Goal: Complete application form

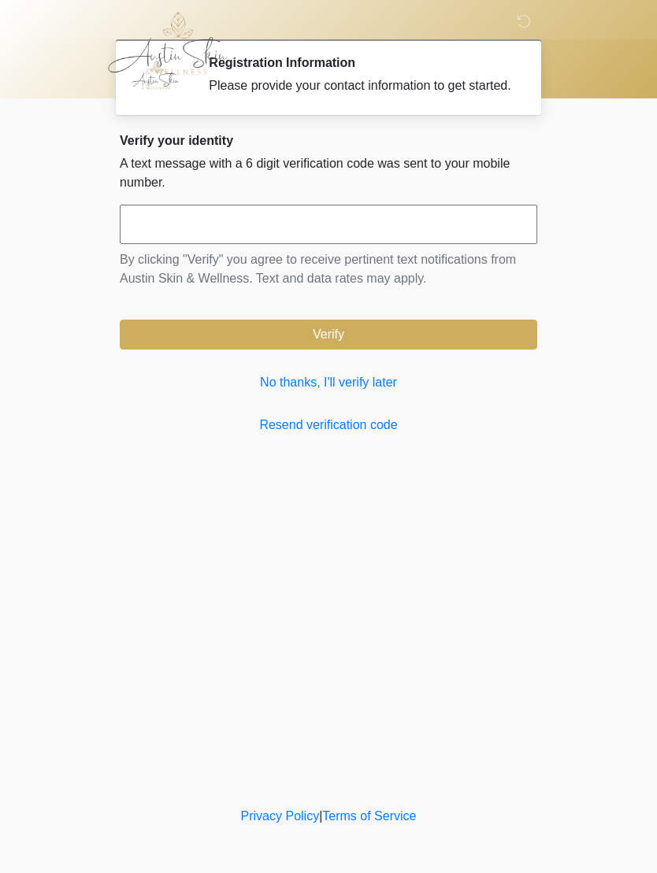
click at [268, 392] on link "No thanks, I'll verify later" at bounding box center [328, 382] width 417 height 19
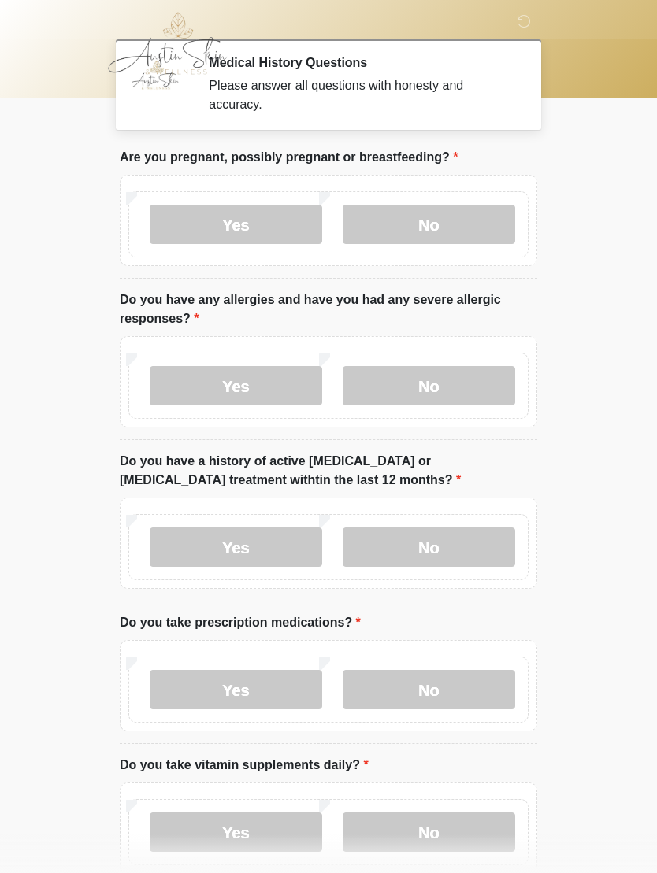
click at [399, 227] on label "No" at bounding box center [429, 224] width 172 height 39
click at [396, 401] on label "No" at bounding box center [429, 385] width 172 height 39
click at [391, 553] on label "No" at bounding box center [429, 547] width 172 height 39
click at [184, 687] on label "Yes" at bounding box center [236, 689] width 172 height 39
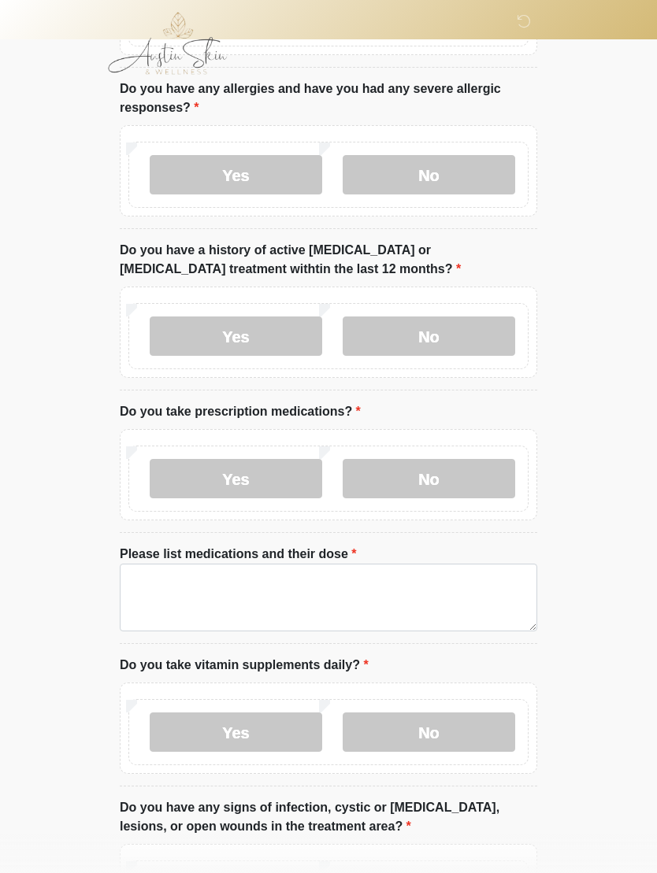
scroll to position [215, 0]
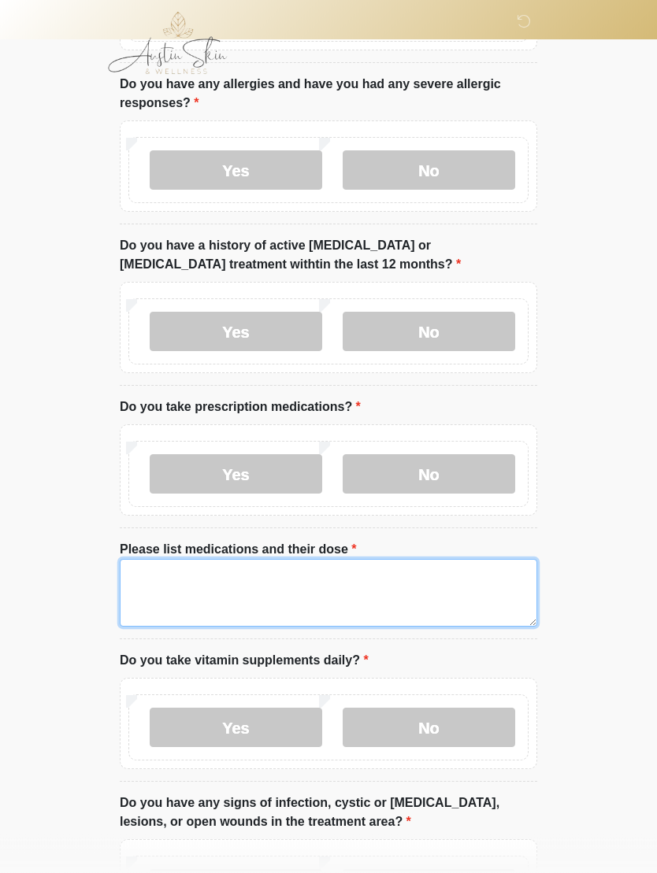
click at [147, 574] on textarea "Please list medications and their dose" at bounding box center [328, 594] width 417 height 68
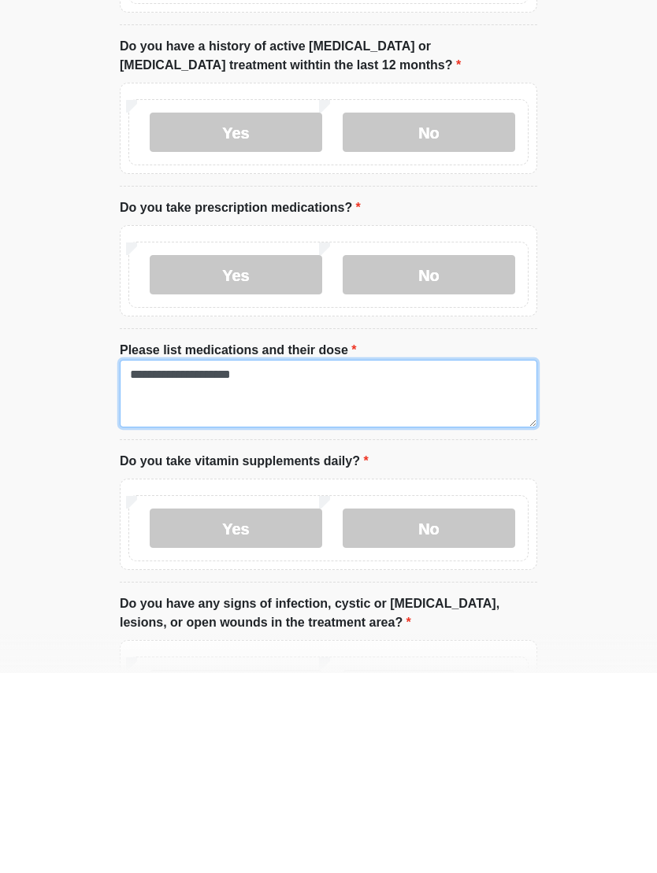
type textarea "**********"
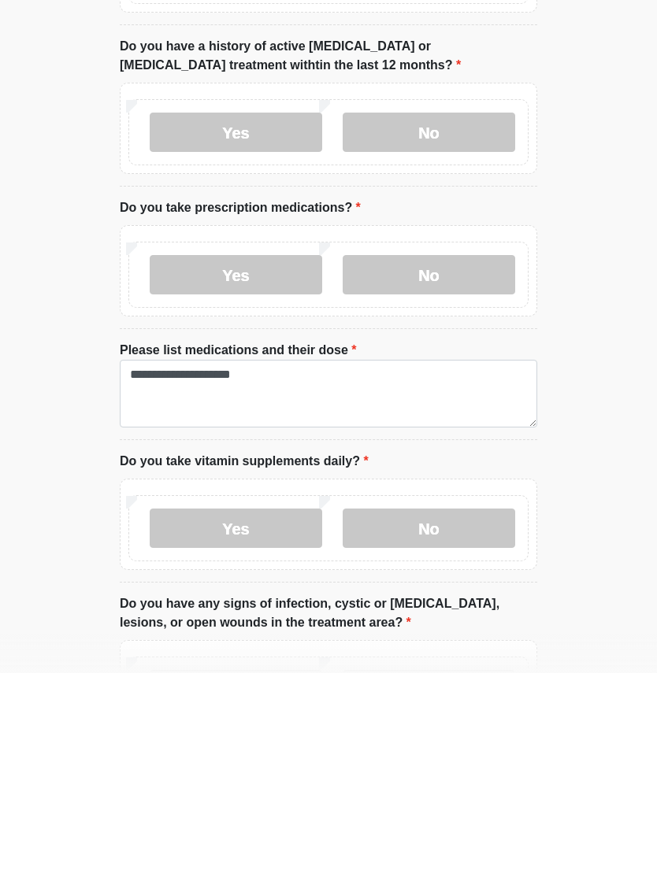
click at [209, 709] on label "Yes" at bounding box center [236, 728] width 172 height 39
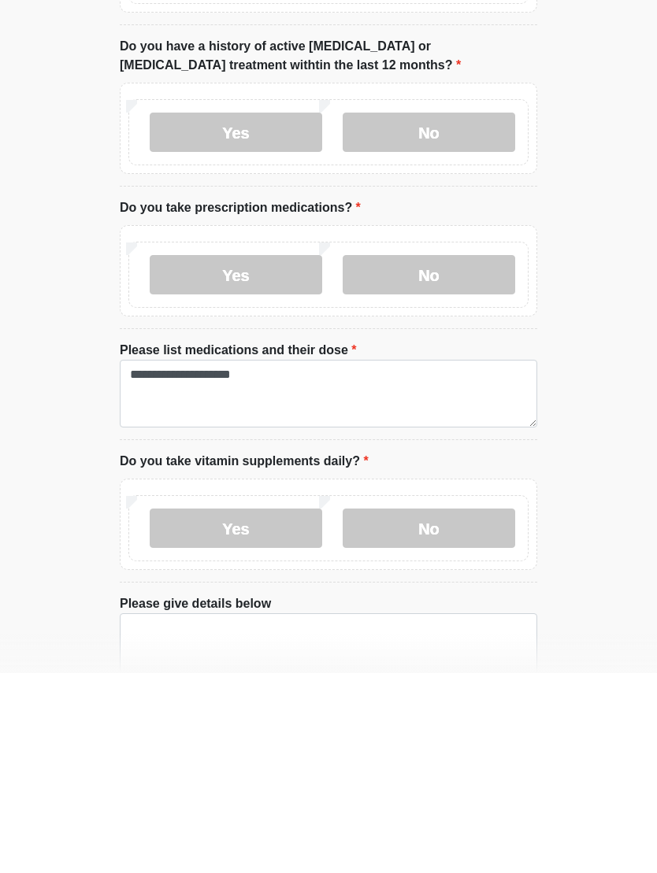
scroll to position [416, 0]
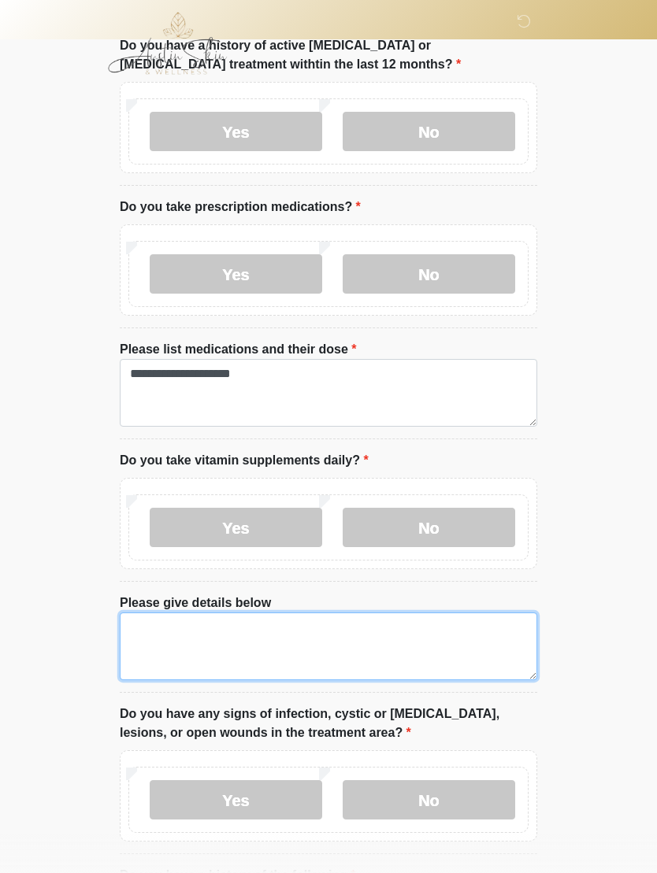
click at [137, 632] on textarea "Please give details below" at bounding box center [328, 647] width 417 height 68
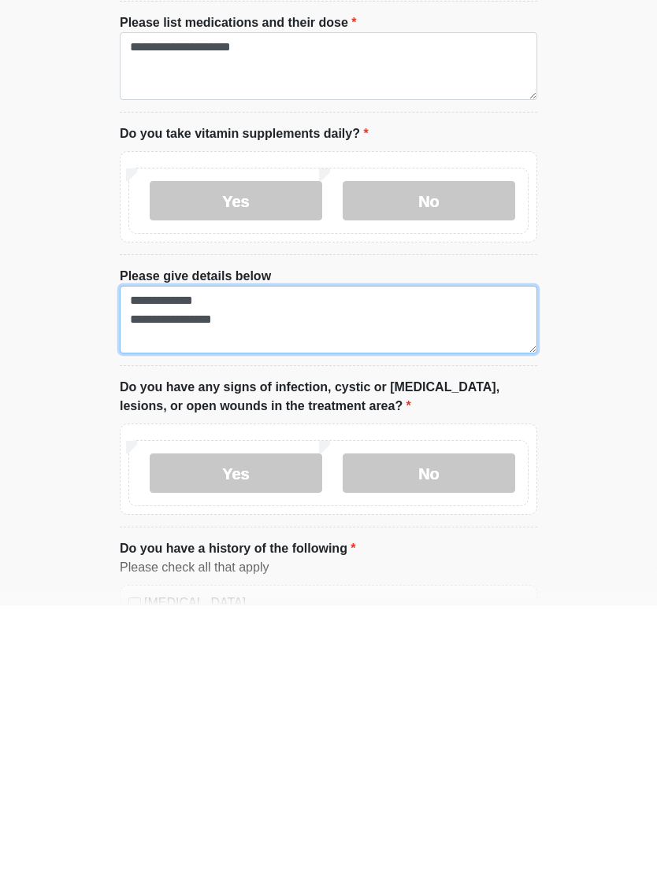
click at [174, 554] on textarea "**********" at bounding box center [328, 588] width 417 height 68
type textarea "**********"
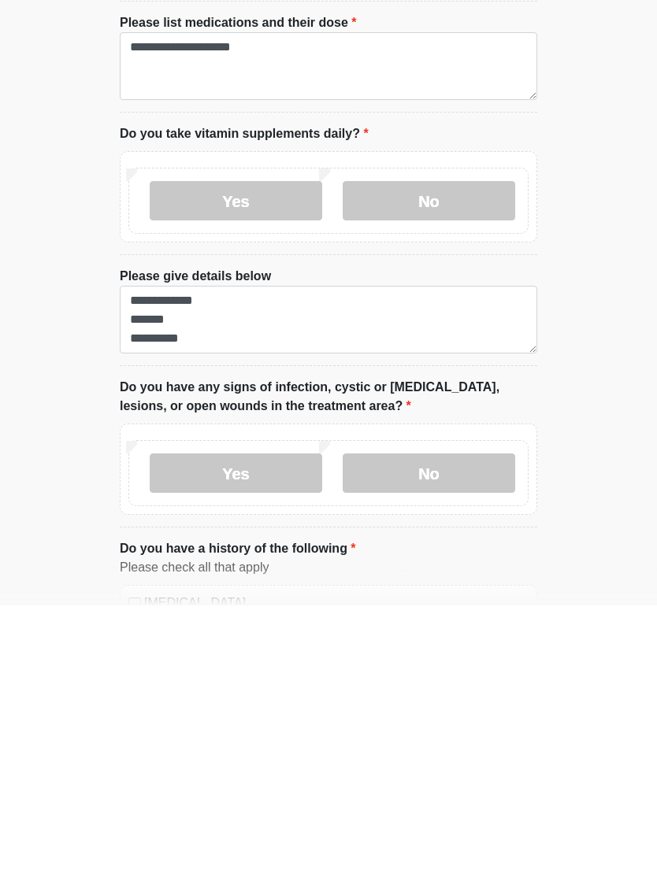
click at [396, 721] on label "No" at bounding box center [429, 740] width 172 height 39
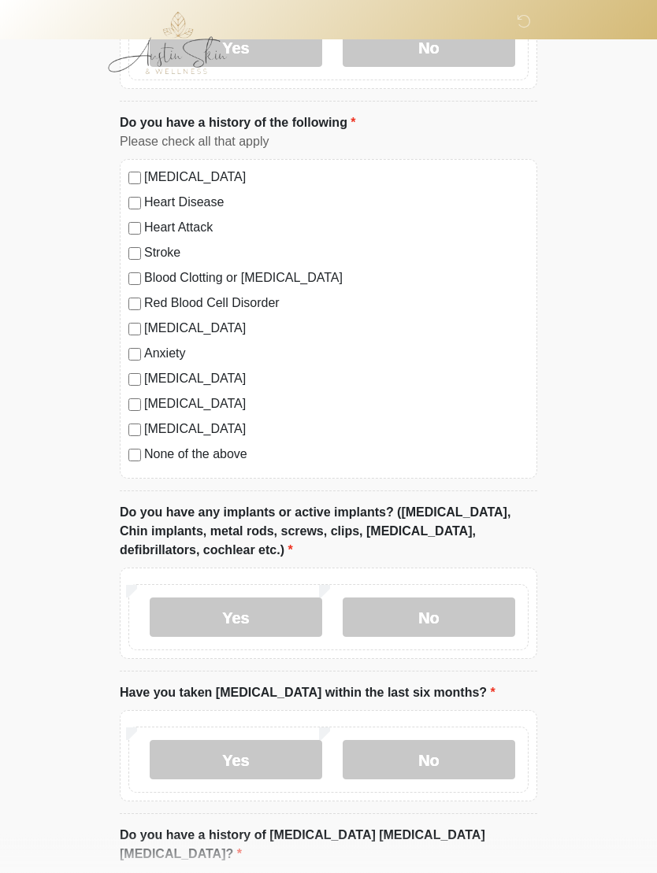
scroll to position [1175, 0]
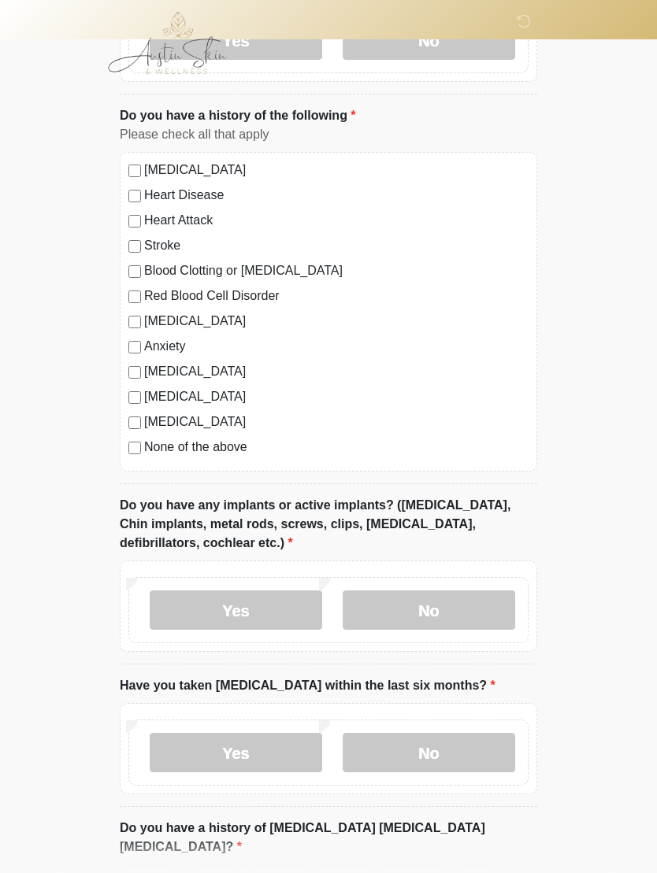
click at [378, 611] on label "No" at bounding box center [429, 610] width 172 height 39
click at [400, 751] on label "No" at bounding box center [429, 752] width 172 height 39
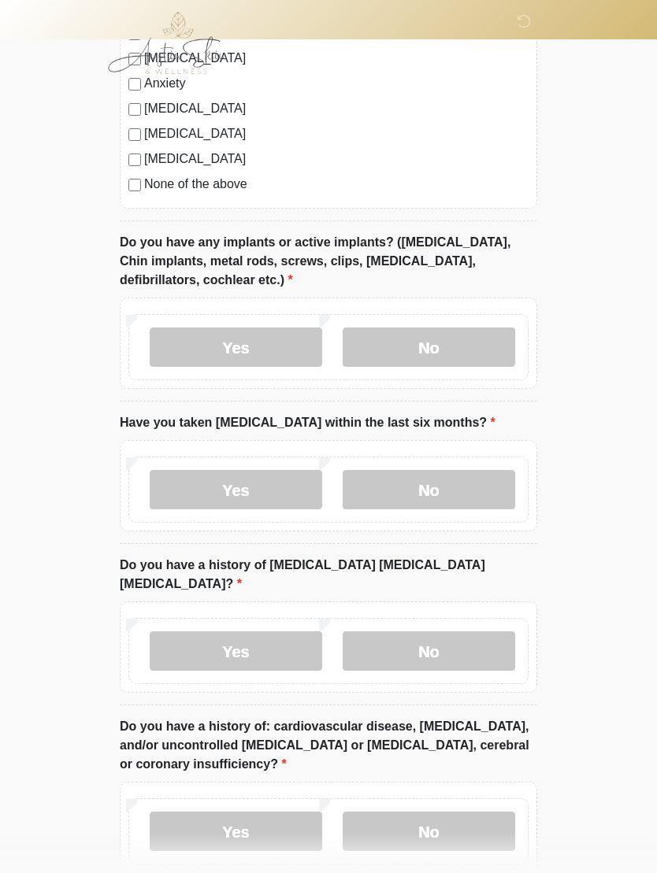
scroll to position [1443, 0]
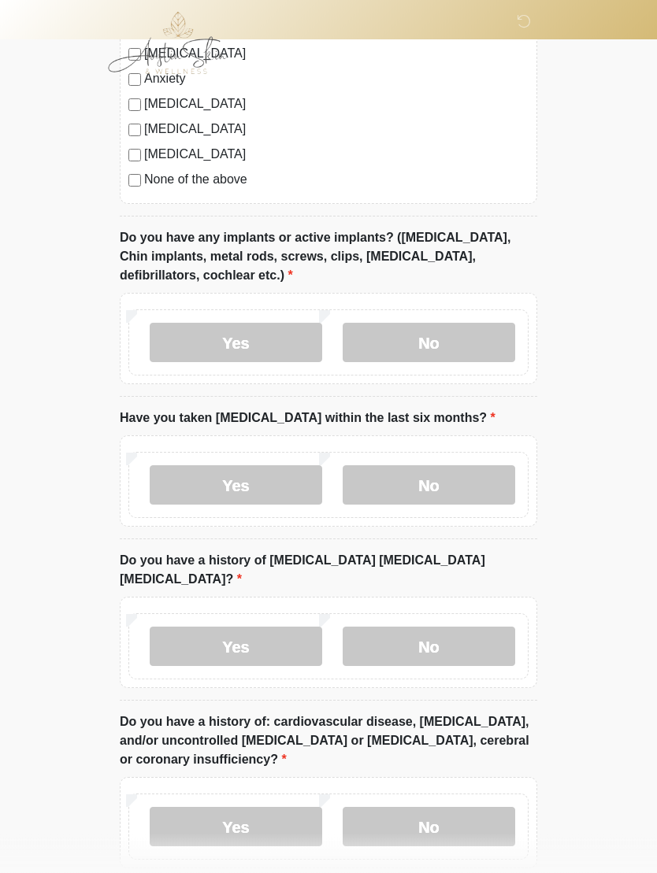
click at [394, 628] on label "No" at bounding box center [429, 647] width 172 height 39
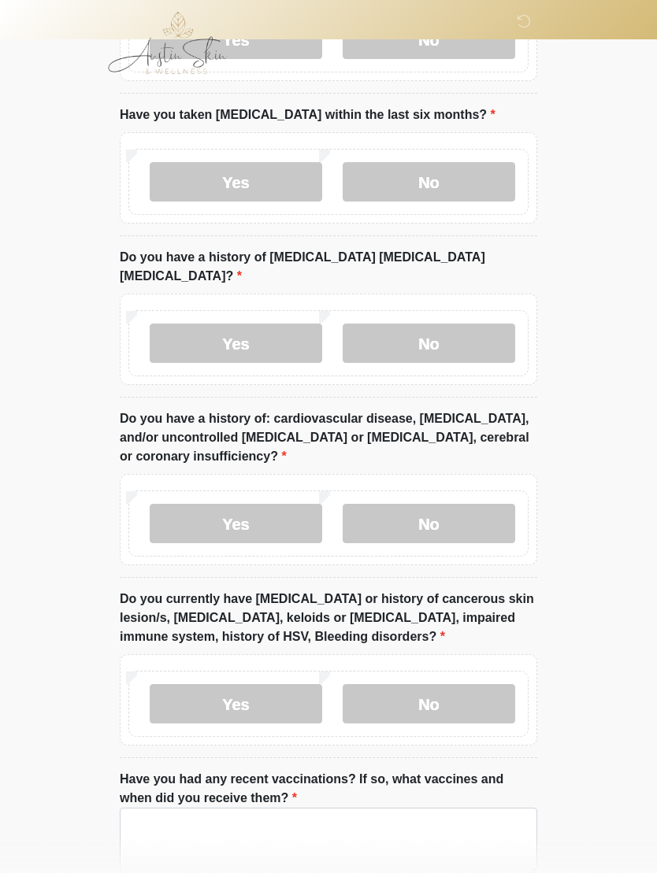
scroll to position [1747, 0]
click at [394, 506] on label "No" at bounding box center [429, 523] width 172 height 39
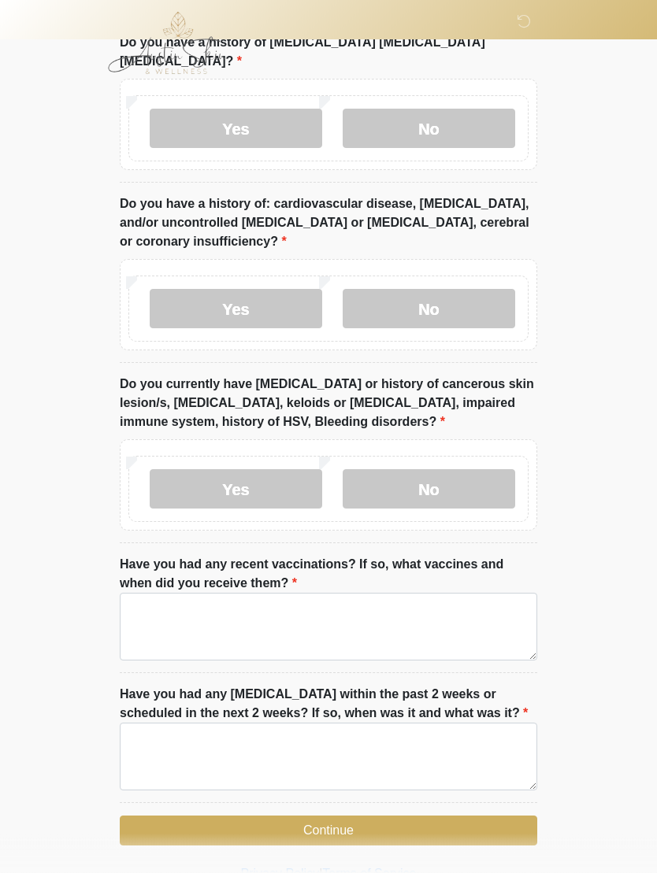
scroll to position [1961, 0]
click at [208, 470] on label "Yes" at bounding box center [236, 489] width 172 height 39
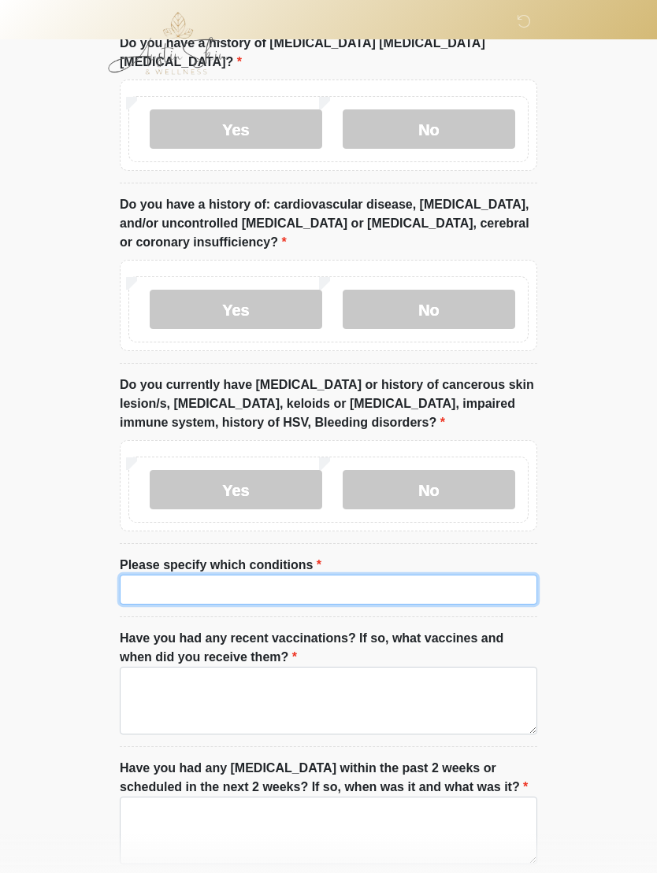
click at [146, 575] on input "Please specify which conditions" at bounding box center [328, 590] width 417 height 30
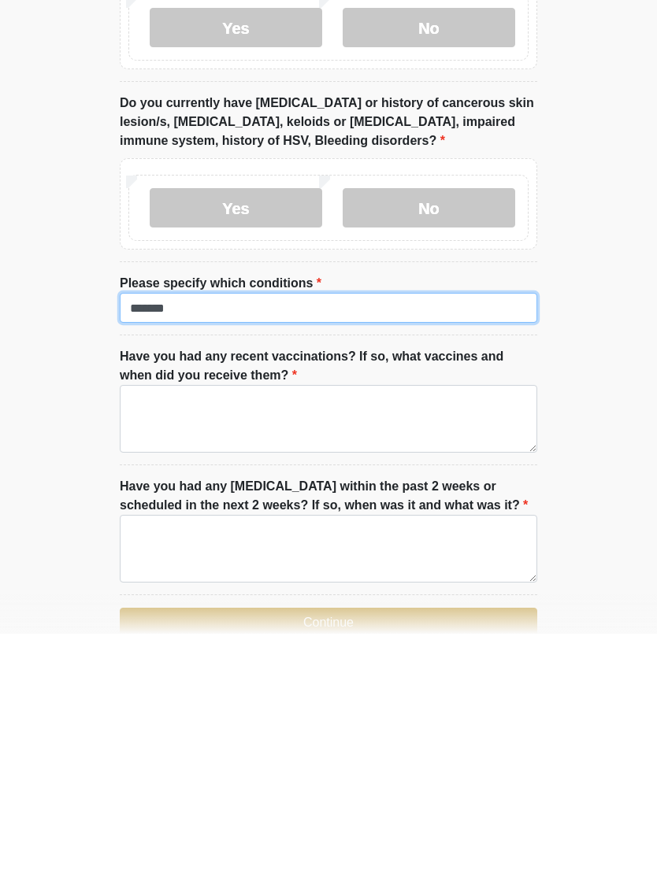
scroll to position [2023, 0]
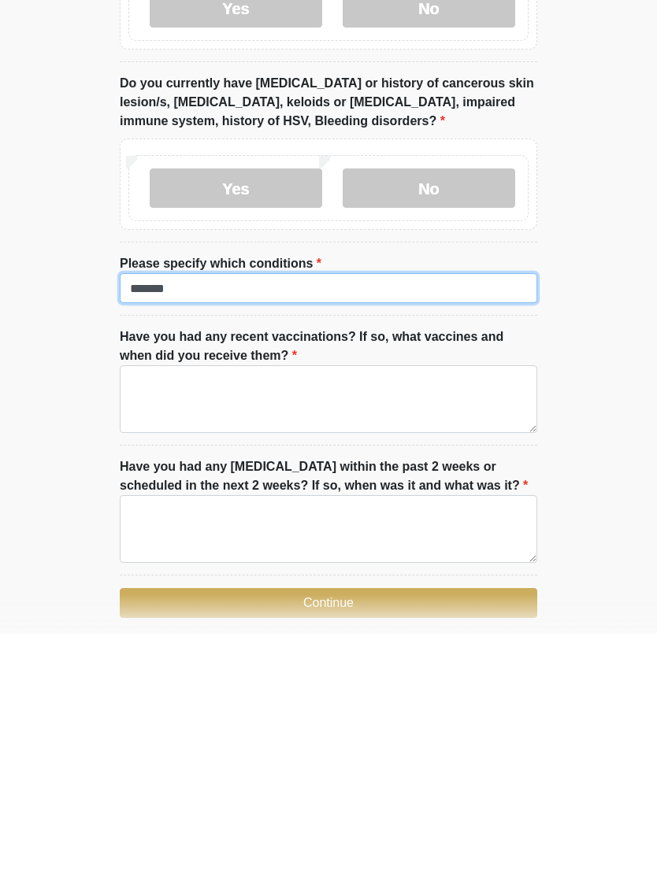
type input "*******"
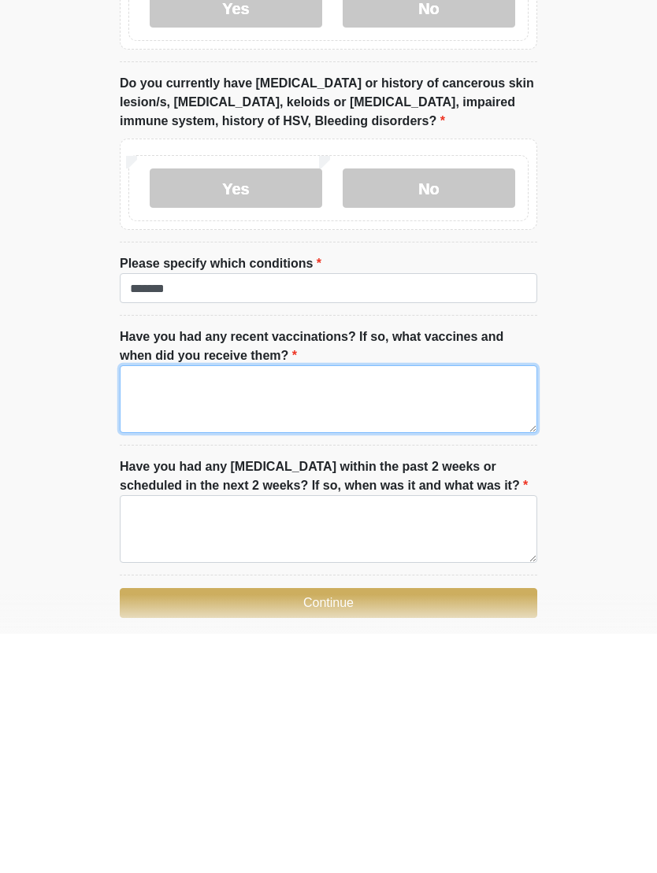
click at [146, 605] on textarea "Have you had any recent vaccinations? If so, what vaccines and when did you rec…" at bounding box center [328, 639] width 417 height 68
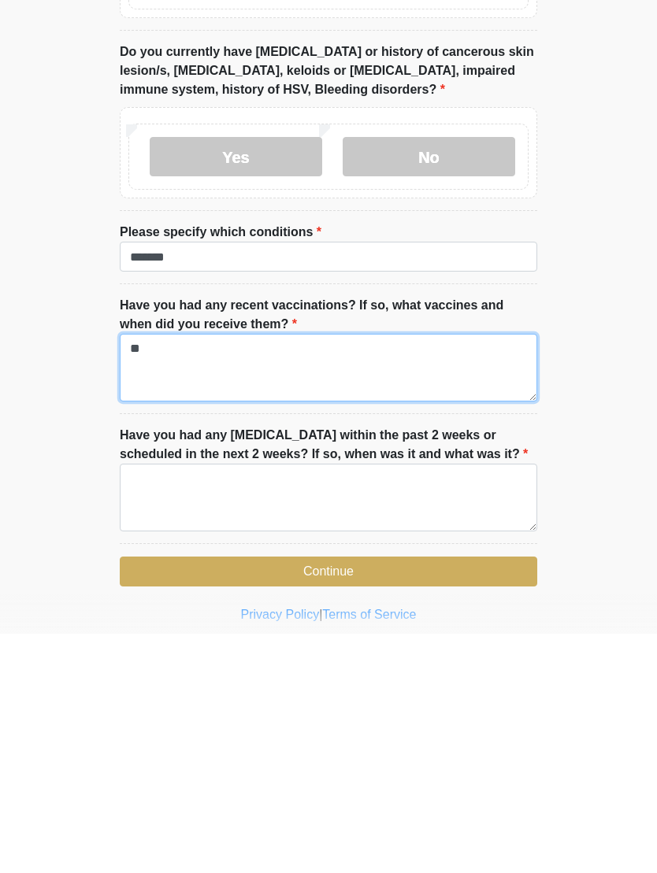
scroll to position [2086, 0]
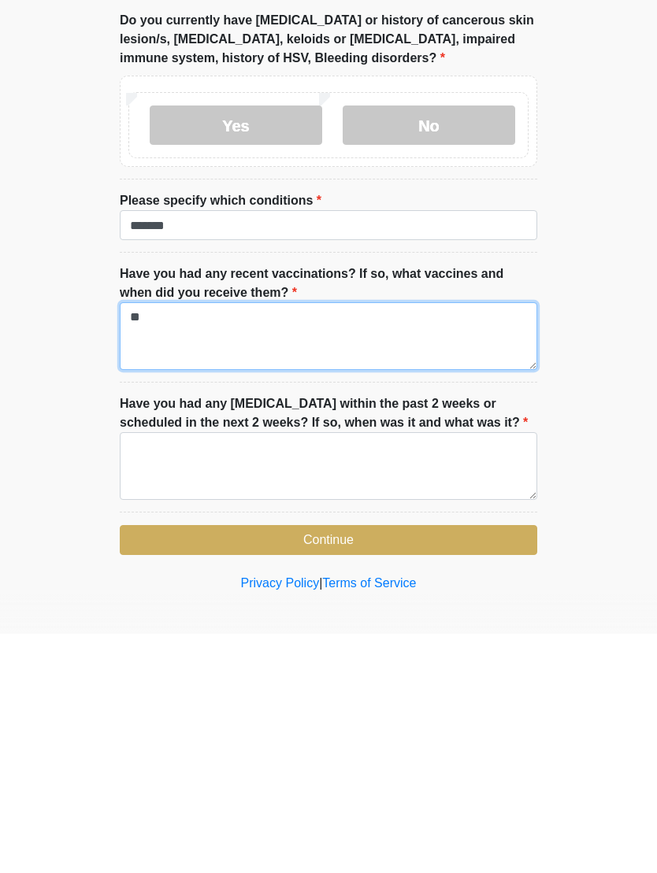
type textarea "**"
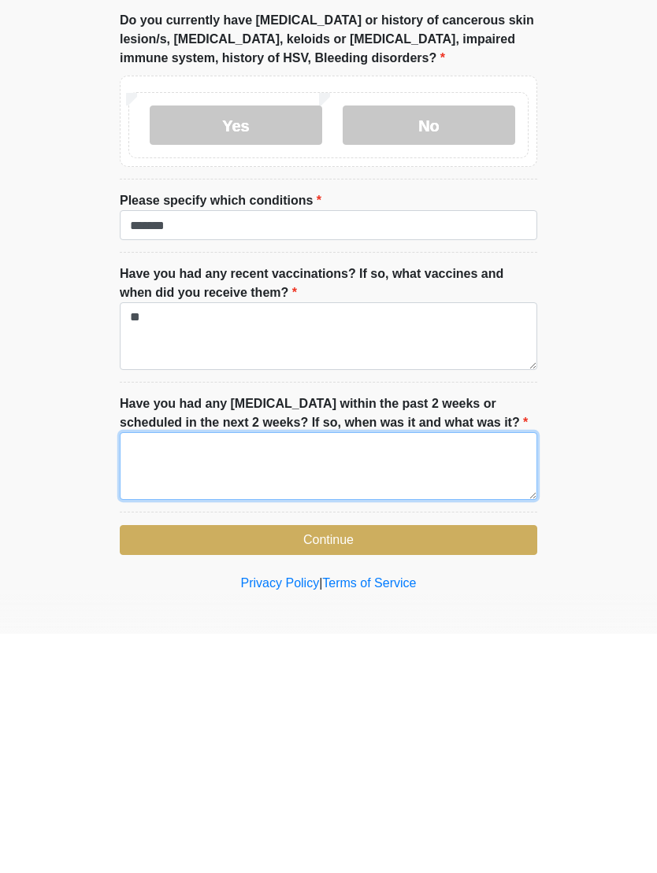
click at [146, 672] on textarea "Have you had any dental procedures within the past 2 weeks or scheduled in the …" at bounding box center [328, 706] width 417 height 68
type textarea "**"
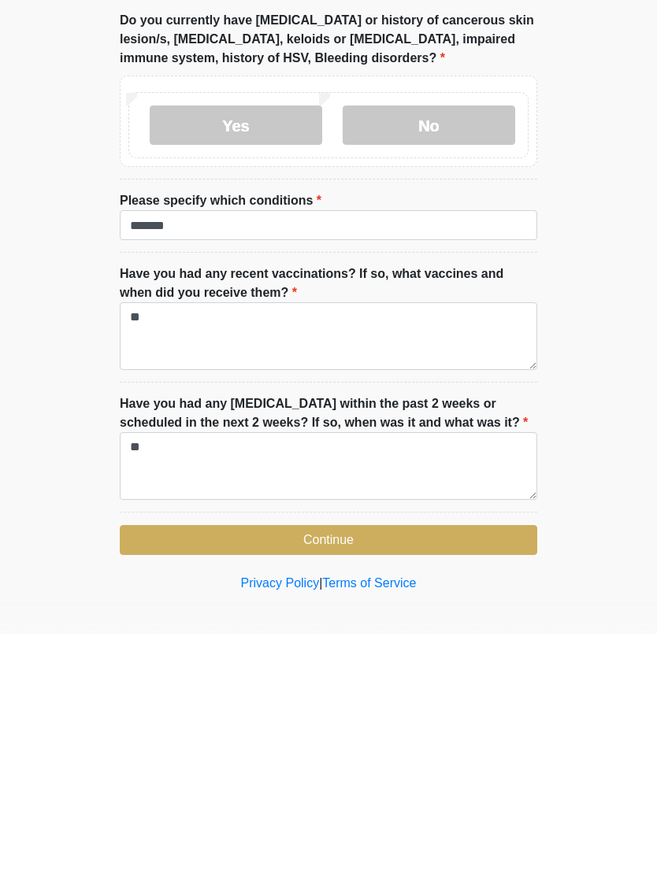
click at [169, 765] on button "Continue" at bounding box center [328, 780] width 417 height 30
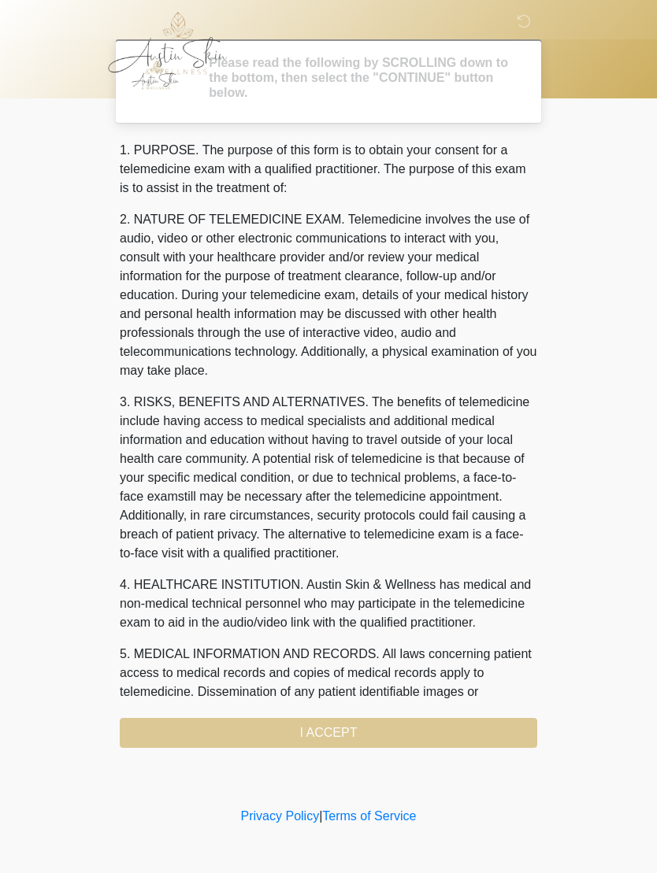
scroll to position [0, 0]
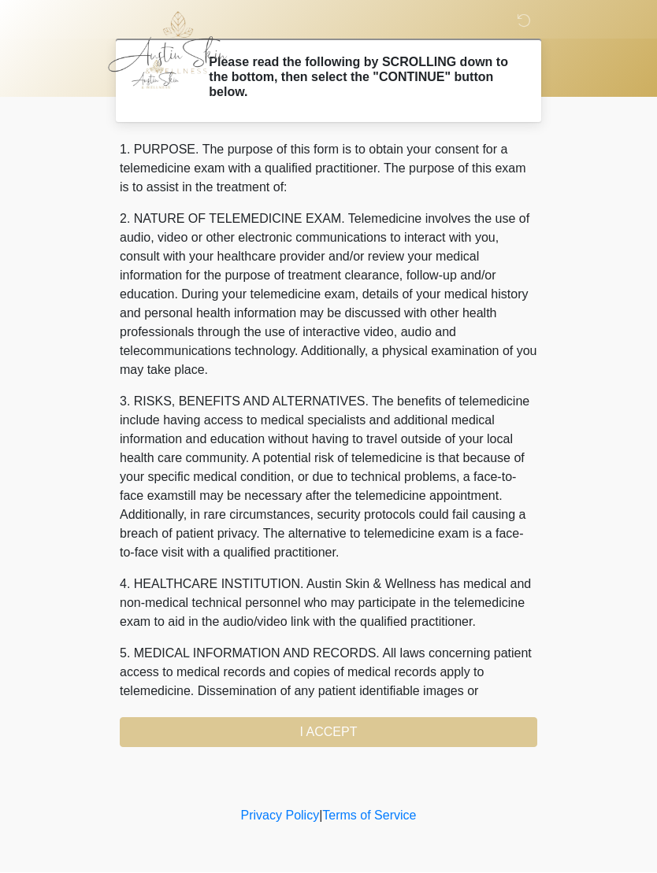
click at [183, 727] on div "1. PURPOSE. The purpose of this form is to obtain your consent for a telemedici…" at bounding box center [328, 444] width 417 height 607
click at [222, 729] on div "1. PURPOSE. The purpose of this form is to obtain your consent for a telemedici…" at bounding box center [328, 444] width 417 height 607
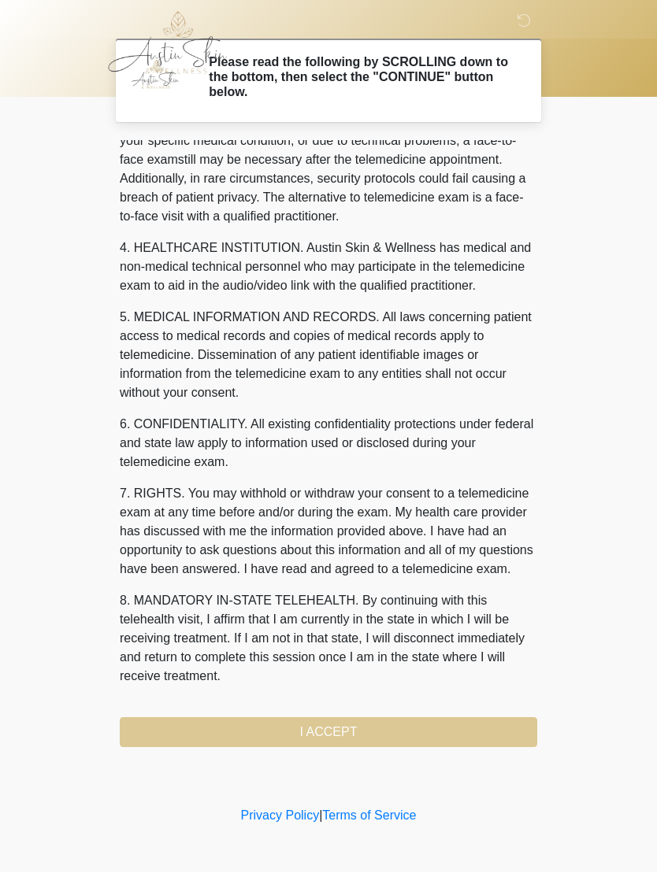
scroll to position [393, 0]
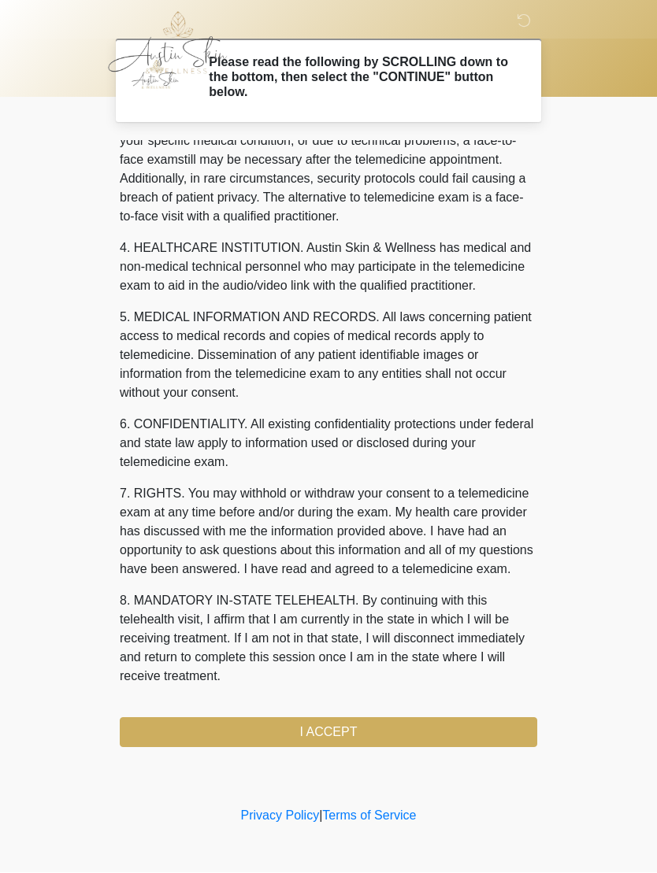
click at [229, 744] on button "I ACCEPT" at bounding box center [328, 733] width 417 height 30
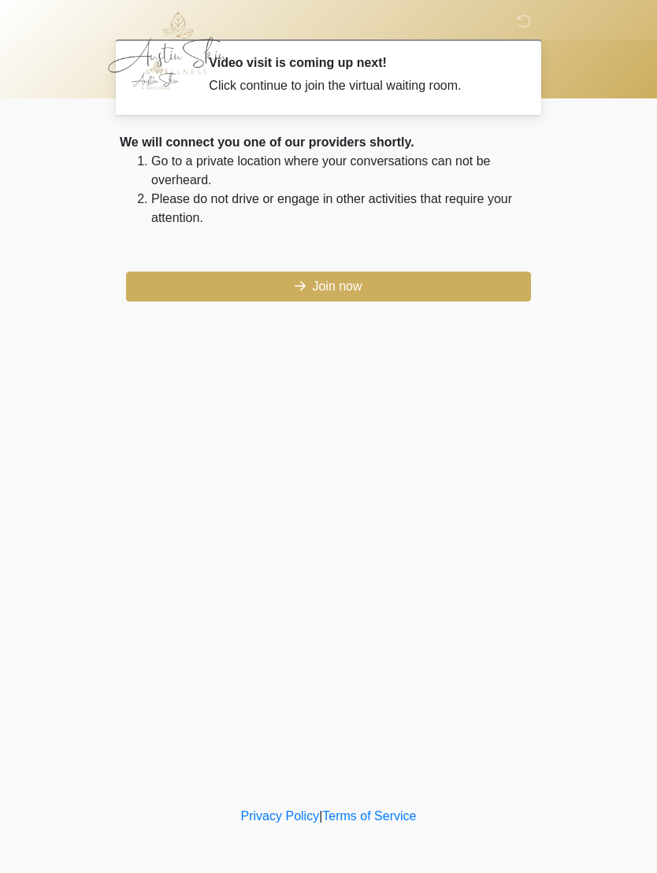
click at [221, 293] on button "Join now" at bounding box center [328, 287] width 405 height 30
